Goal: Communication & Community: Answer question/provide support

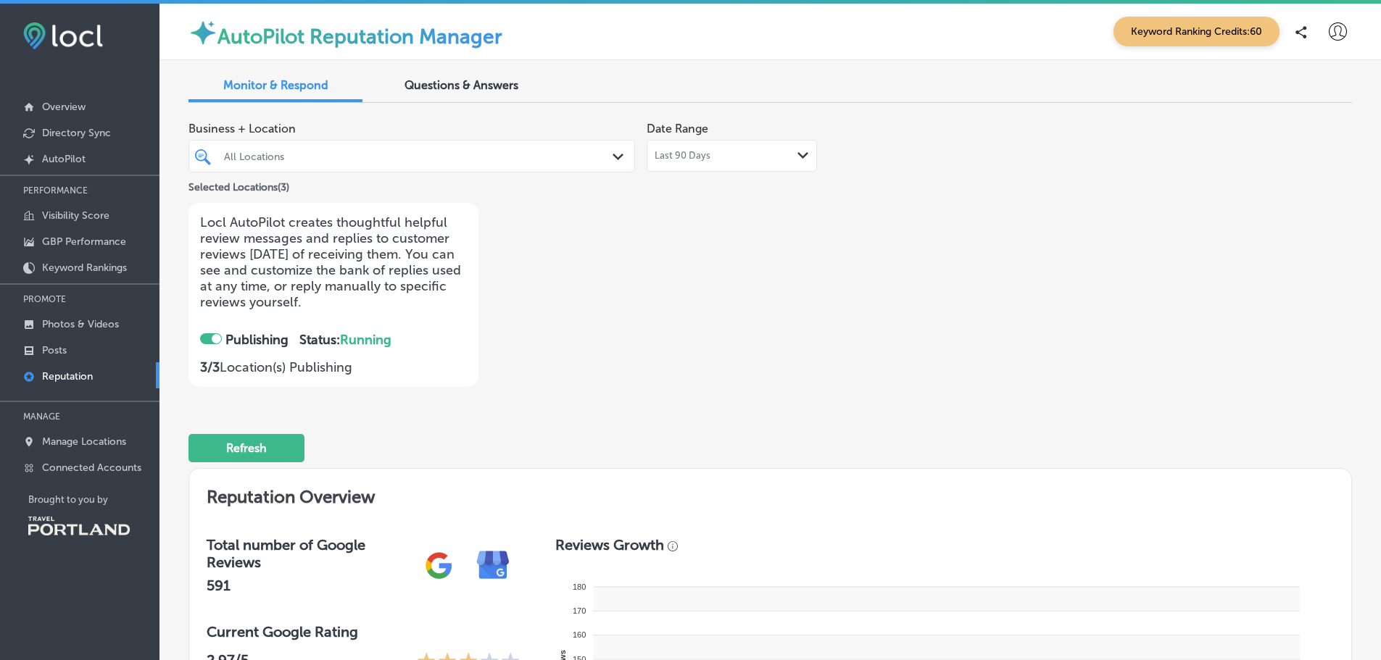
checkbox input "true"
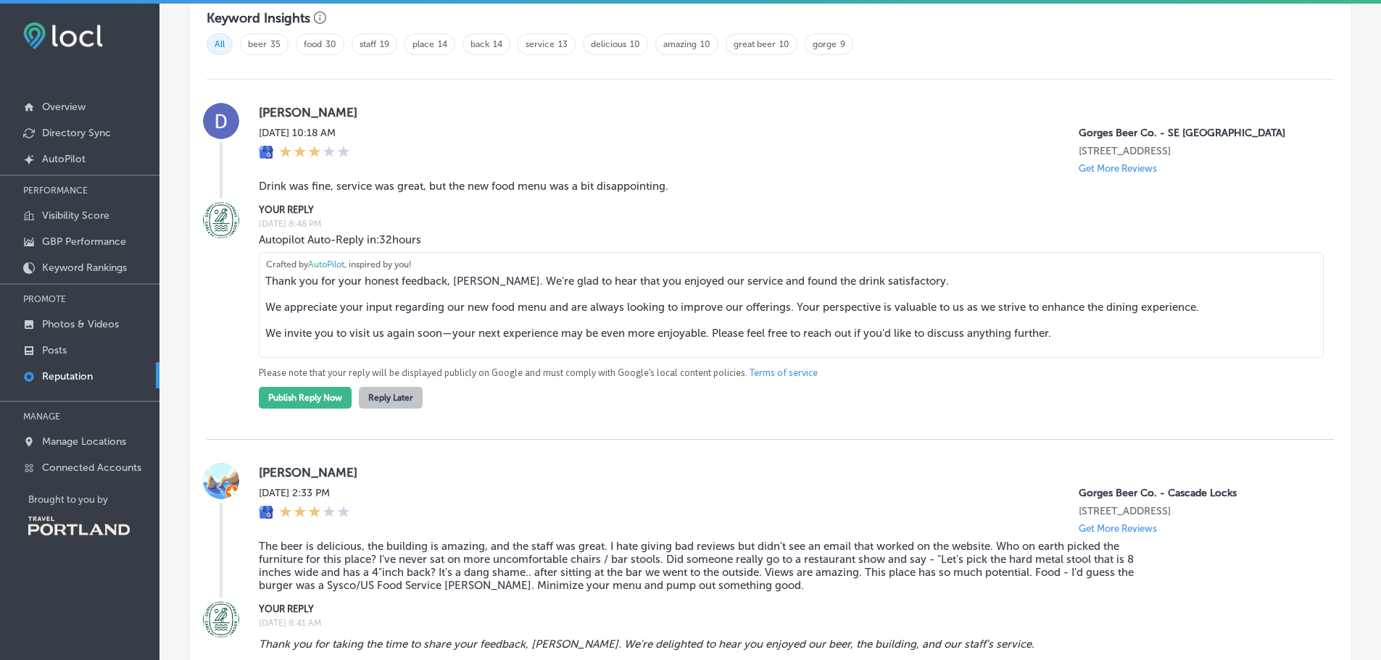
scroll to position [1015, 0]
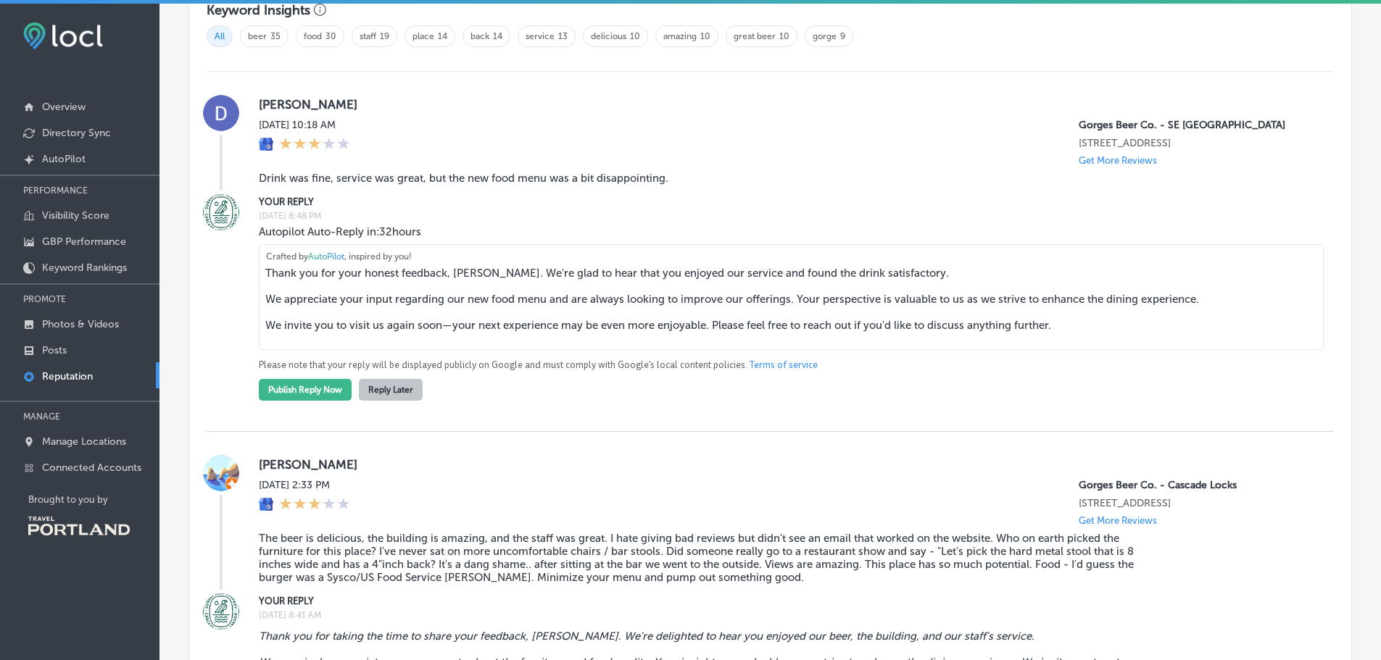
click at [863, 283] on textarea "Thank you for your honest feedback, [PERSON_NAME]. We're glad to hear that you …" at bounding box center [791, 297] width 1065 height 106
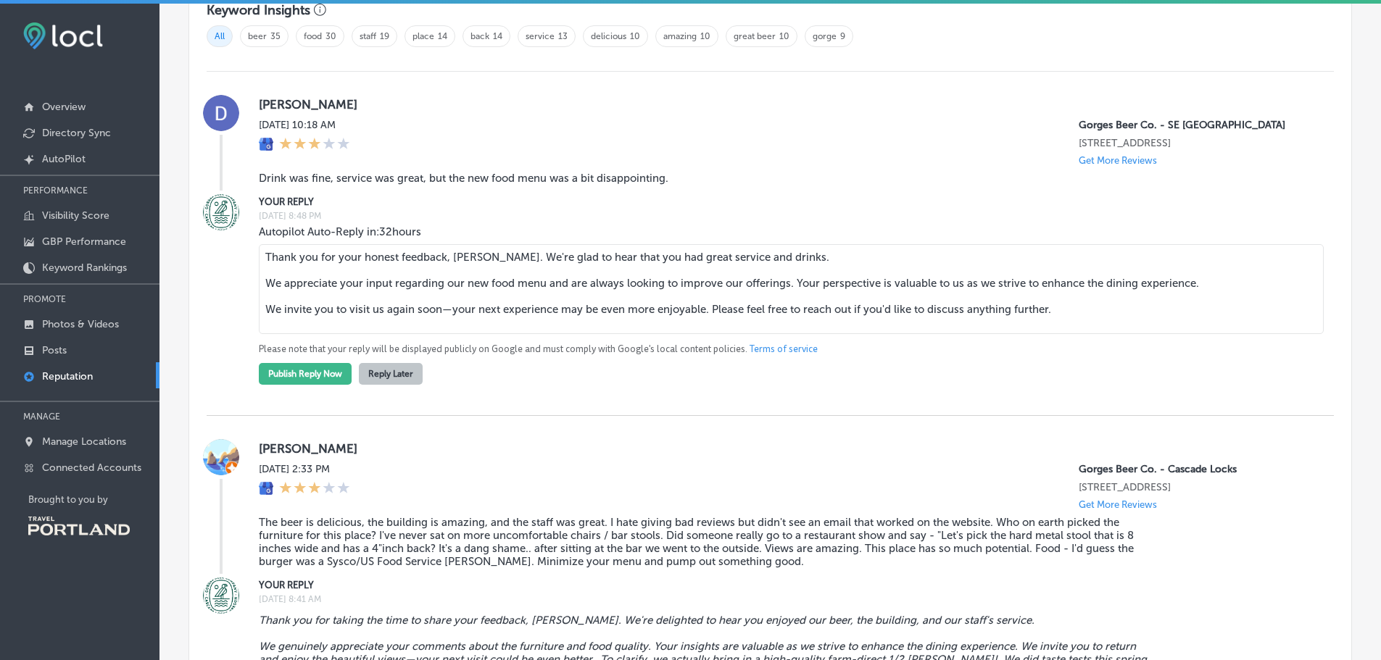
drag, startPoint x: 1217, startPoint y: 293, endPoint x: 803, endPoint y: 296, distance: 414.0
click at [803, 296] on textarea "Thank you for your honest feedback, [PERSON_NAME]. We're glad to hear that you …" at bounding box center [791, 289] width 1065 height 90
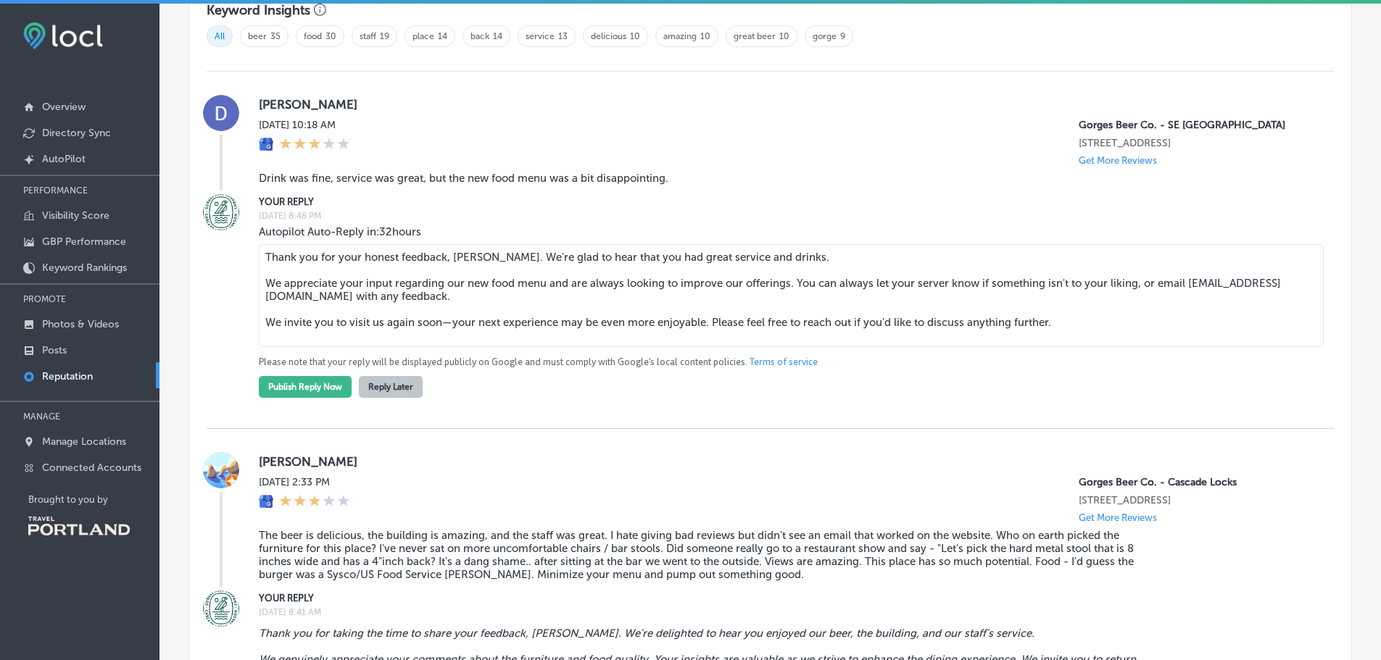
drag, startPoint x: 1068, startPoint y: 338, endPoint x: 276, endPoint y: 343, distance: 791.7
click at [254, 340] on div "YOUR REPLY [DATE] 8:48 PM Autopilot Auto-Reply in: 32 hours Thank you for your …" at bounding box center [770, 296] width 1127 height 204
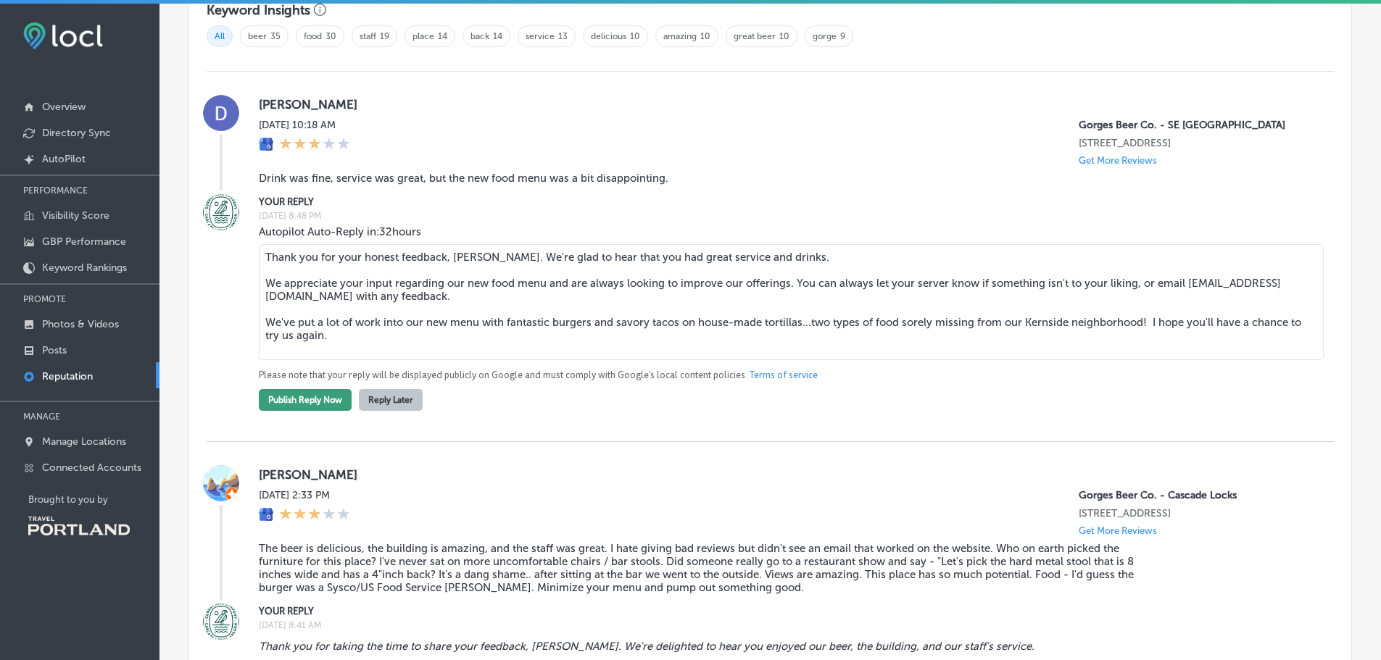
type textarea "Thank you for your honest feedback, [PERSON_NAME]. We're glad to hear that you …"
click at [322, 411] on button "Publish Reply Now" at bounding box center [305, 400] width 93 height 22
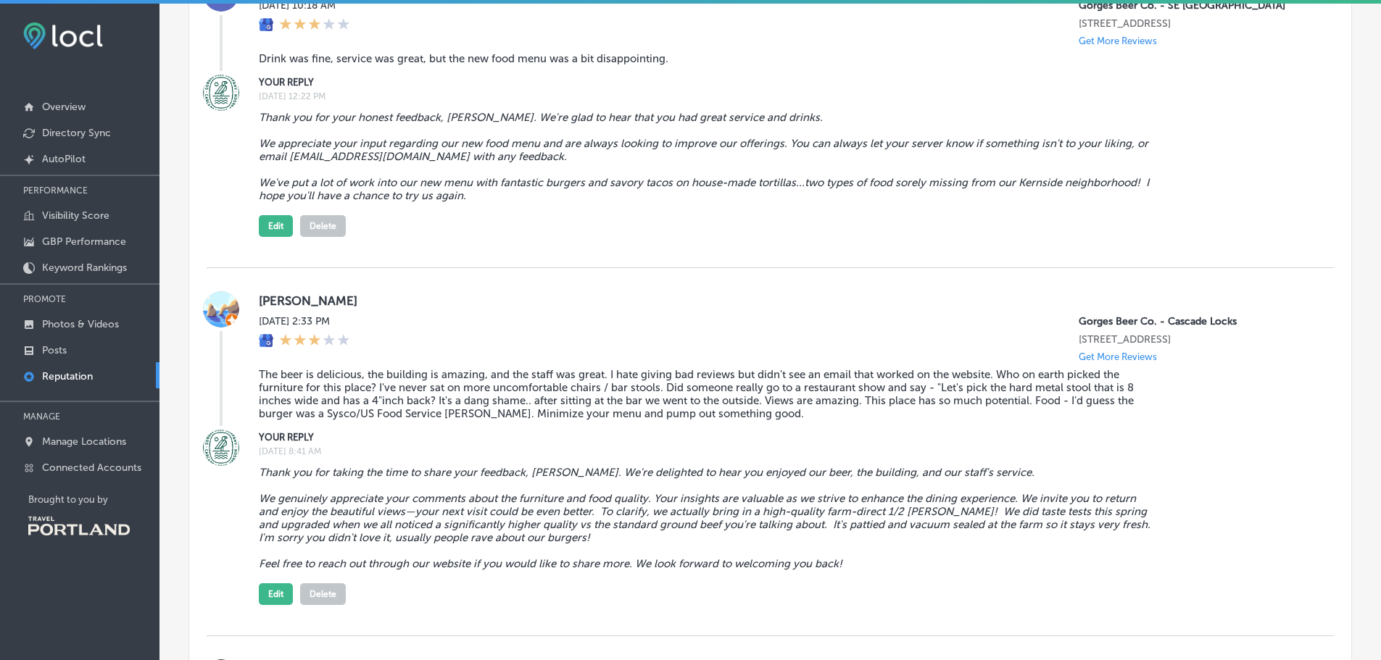
scroll to position [1160, 0]
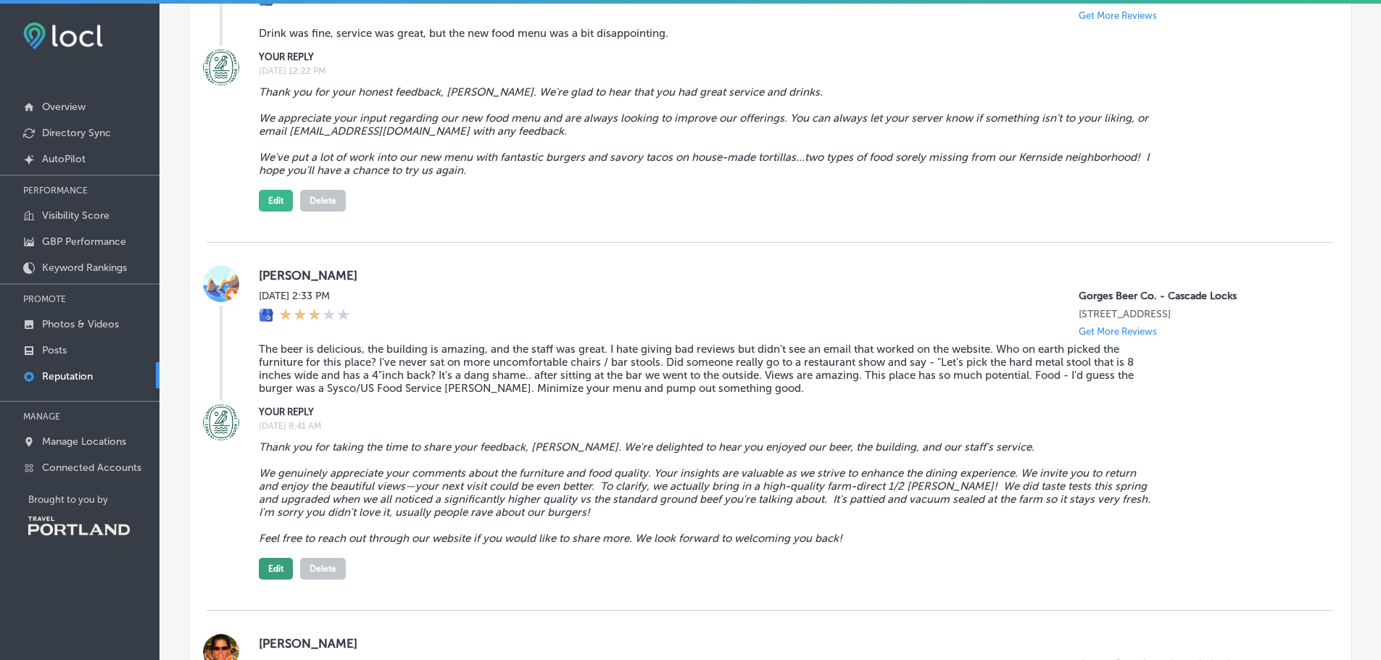
click at [268, 580] on button "Edit" at bounding box center [276, 569] width 34 height 22
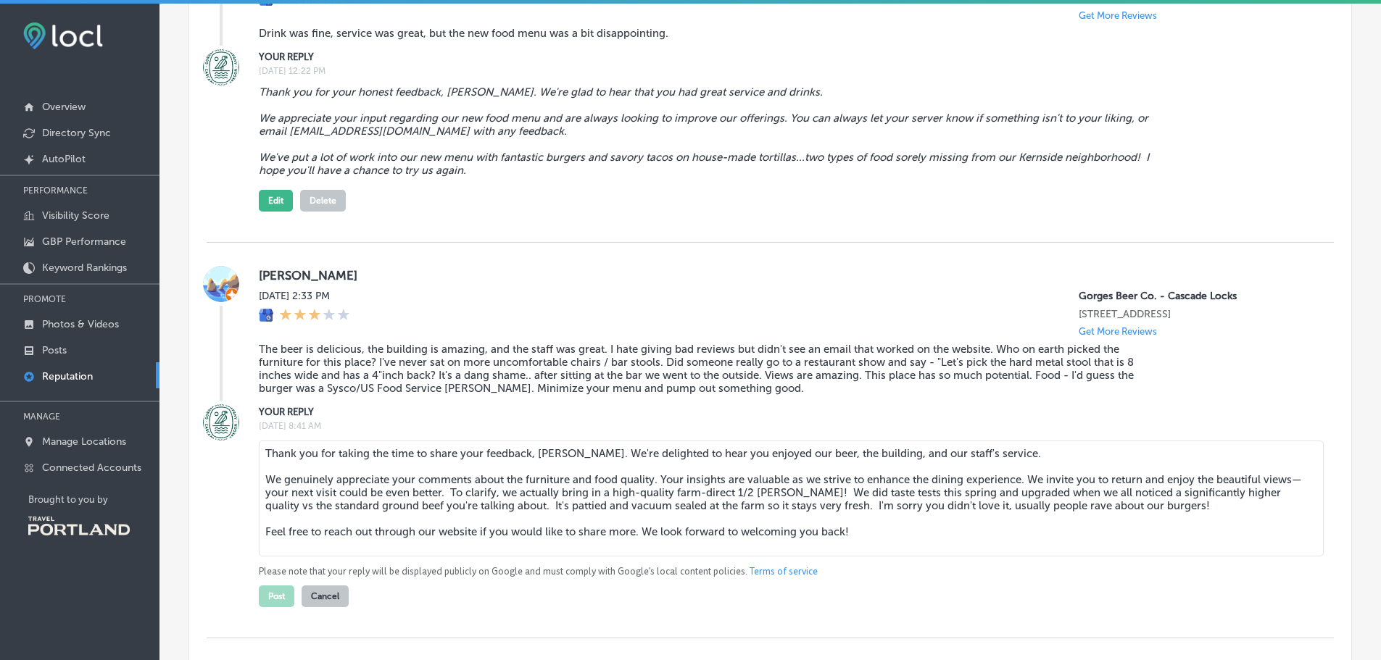
drag, startPoint x: 449, startPoint y: 516, endPoint x: 661, endPoint y: 502, distance: 212.2
click at [661, 502] on textarea "Thank you for taking the time to share your feedback, [PERSON_NAME]. We're deli…" at bounding box center [791, 499] width 1065 height 116
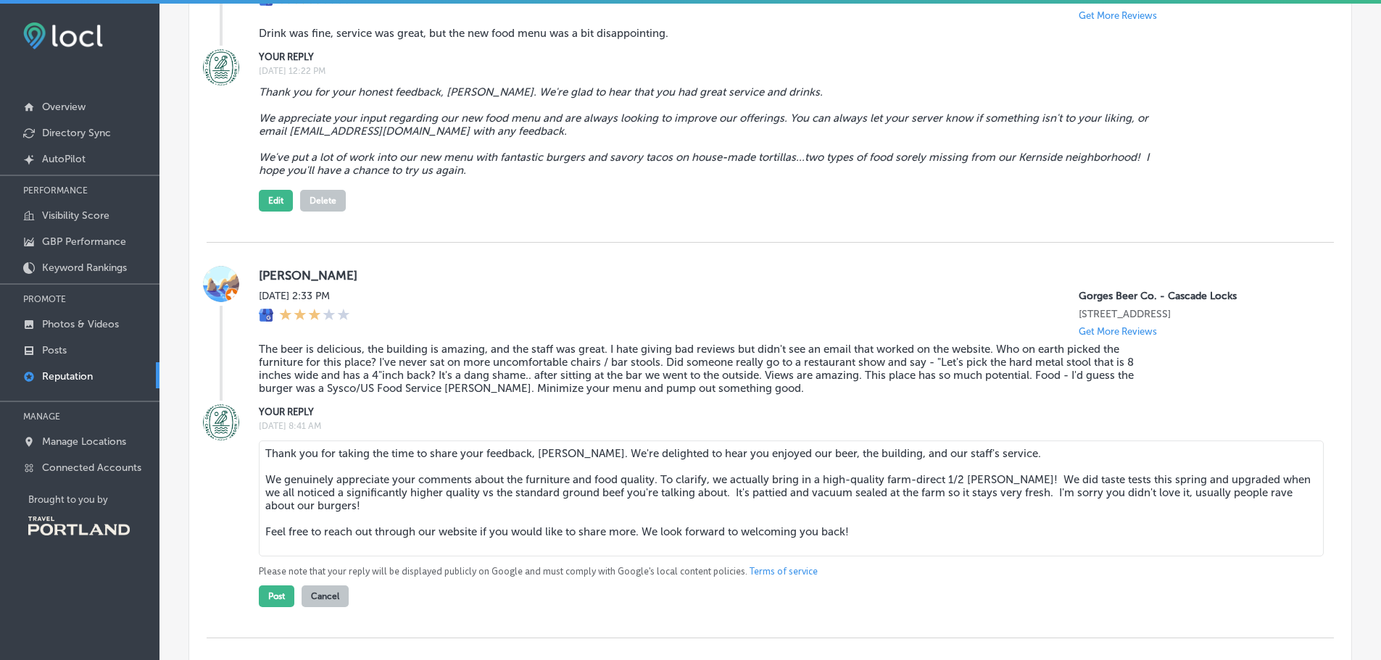
click at [267, 518] on textarea "Thank you for taking the time to share your feedback, [PERSON_NAME]. We're deli…" at bounding box center [791, 499] width 1065 height 116
click at [531, 517] on textarea "Thank you for taking the time to share your feedback, [PERSON_NAME]. We're deli…" at bounding box center [791, 499] width 1065 height 116
drag, startPoint x: 1038, startPoint y: 513, endPoint x: 717, endPoint y: 516, distance: 321.2
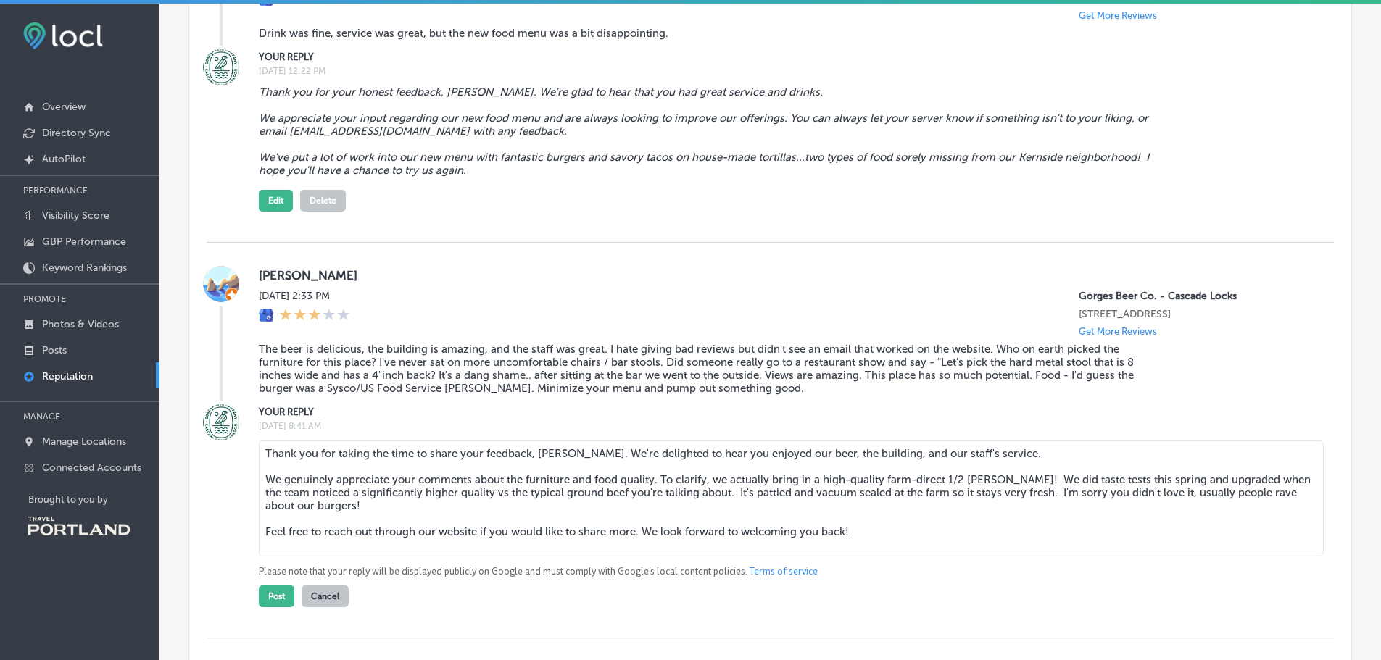
click at [717, 516] on textarea "Thank you for taking the time to share your feedback, [PERSON_NAME]. We're deli…" at bounding box center [791, 499] width 1065 height 116
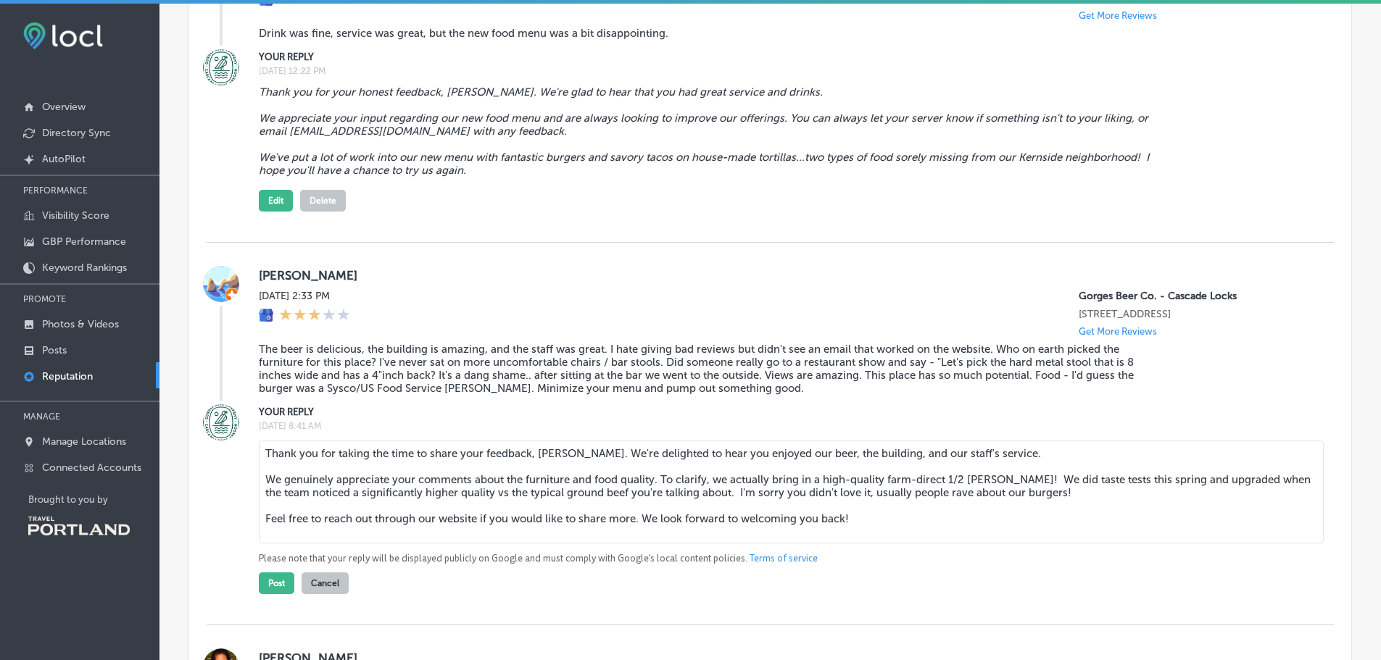
click at [853, 518] on textarea "Thank you for taking the time to share your feedback, [PERSON_NAME]. We're deli…" at bounding box center [791, 492] width 1065 height 103
click at [897, 542] on textarea "Thank you for taking the time to share your feedback, [PERSON_NAME]. We're deli…" at bounding box center [791, 492] width 1065 height 103
type textarea "Thank you for taking the time to share your feedback, [PERSON_NAME]. We're deli…"
click at [275, 594] on button "Post" at bounding box center [277, 584] width 36 height 22
